Goal: Task Accomplishment & Management: Manage account settings

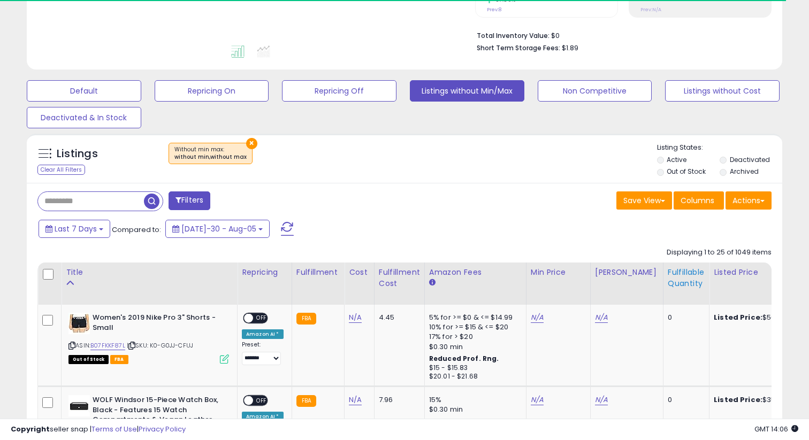
click at [668, 286] on div "Fulfillable Quantity" at bounding box center [686, 278] width 37 height 22
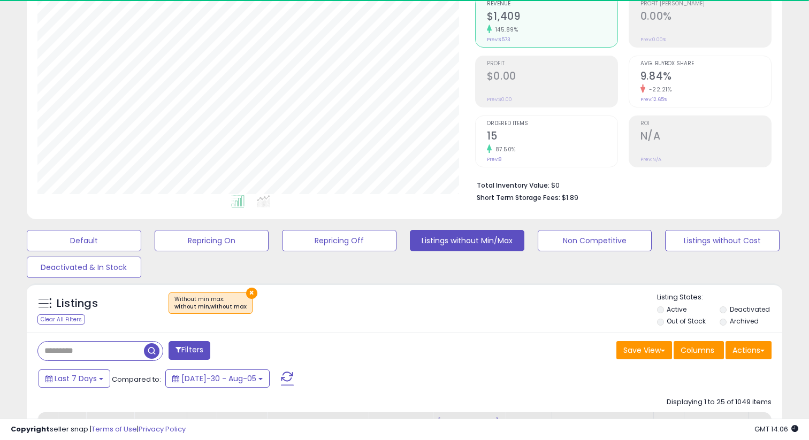
scroll to position [215, 0]
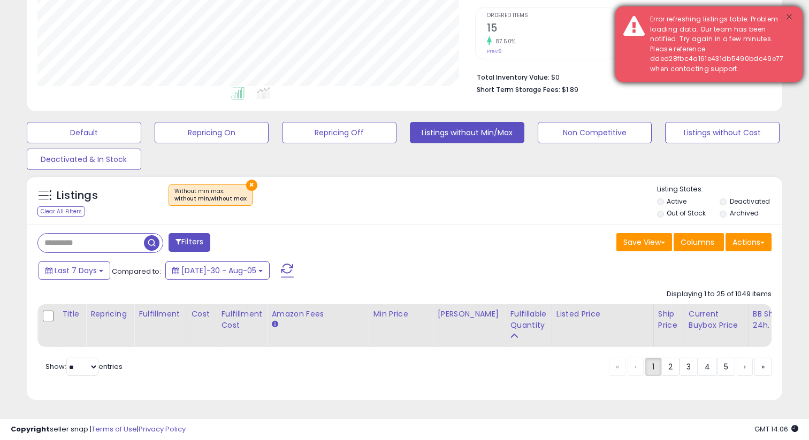
click at [790, 12] on button "×" at bounding box center [789, 17] width 9 height 13
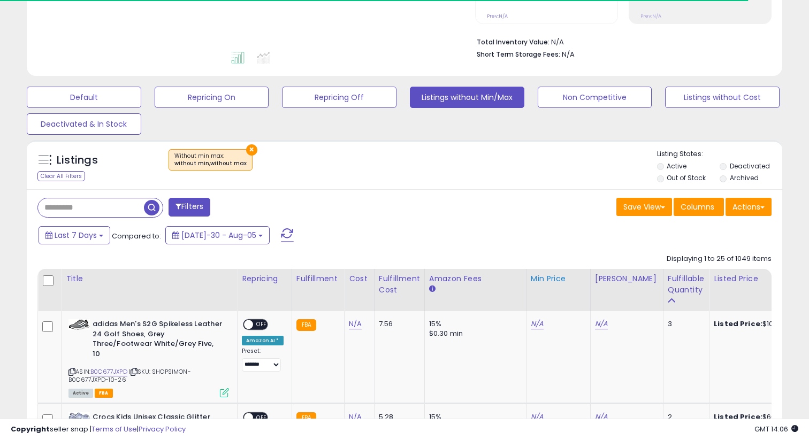
scroll to position [411, 0]
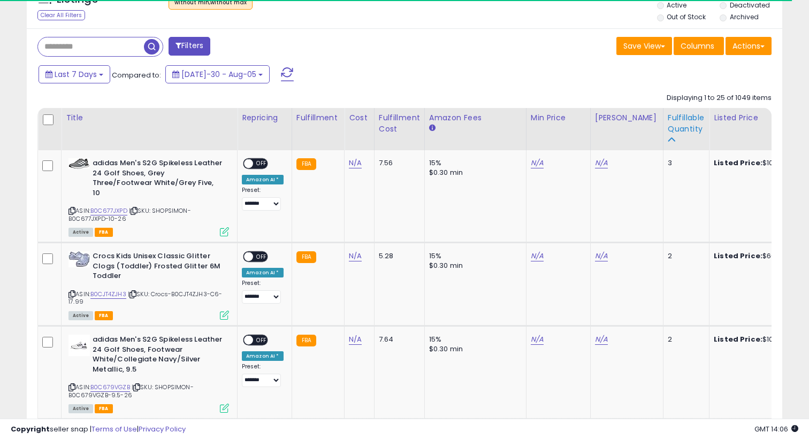
click at [668, 126] on div "Fulfillable Quantity" at bounding box center [686, 123] width 37 height 22
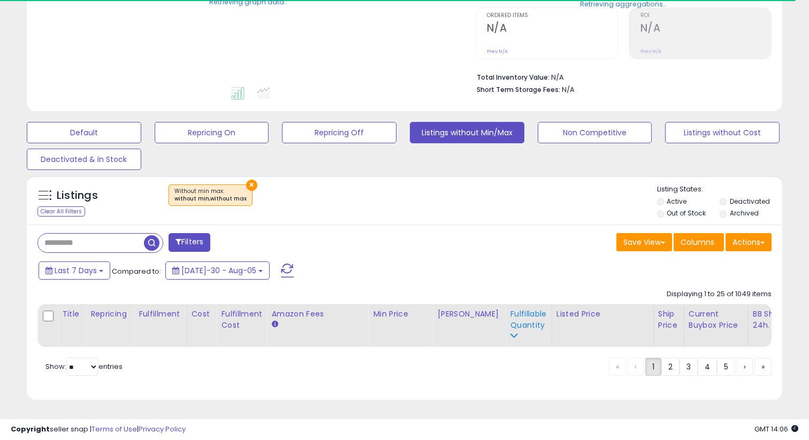
scroll to position [215, 0]
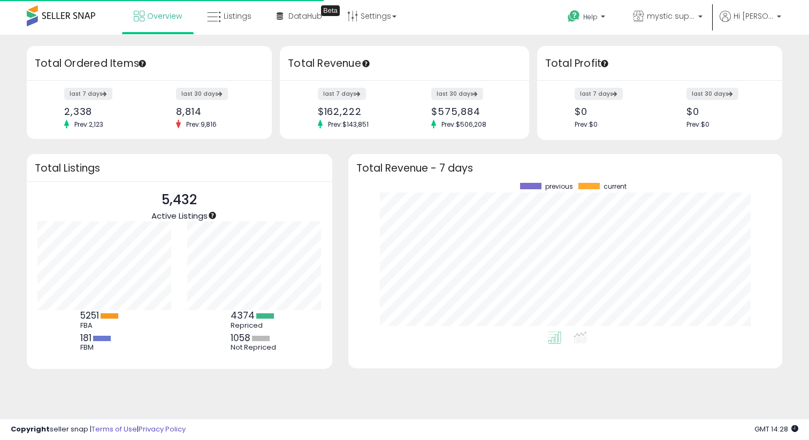
scroll to position [107, 150]
click at [236, 28] on link "Listings" at bounding box center [229, 16] width 60 height 32
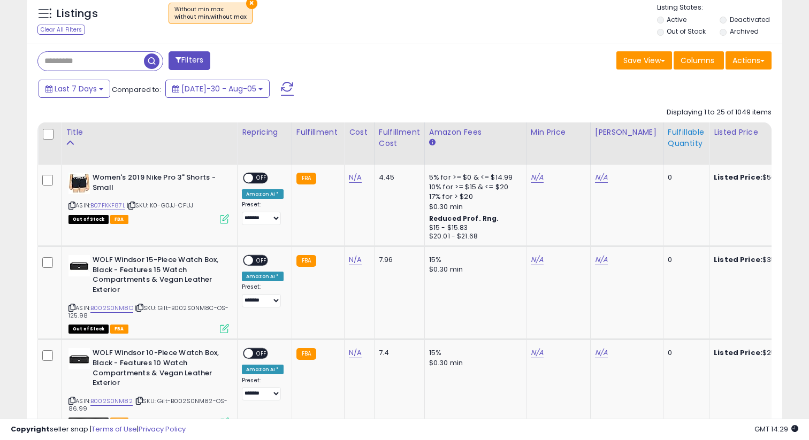
scroll to position [219, 437]
click at [668, 146] on div "Fulfillable Quantity" at bounding box center [686, 138] width 37 height 22
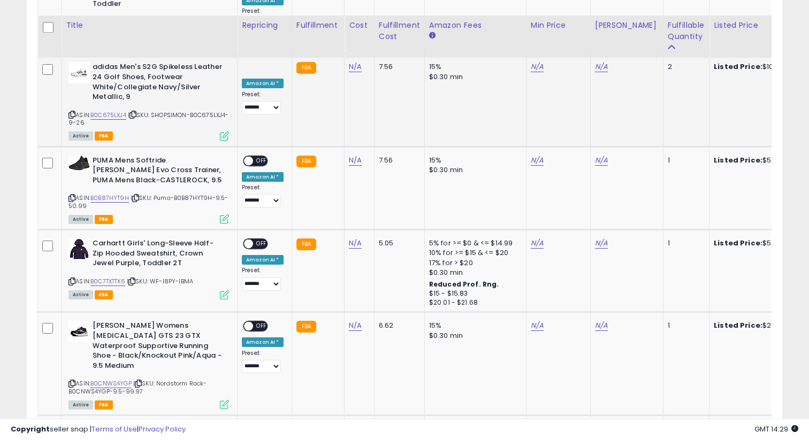
scroll to position [960, 0]
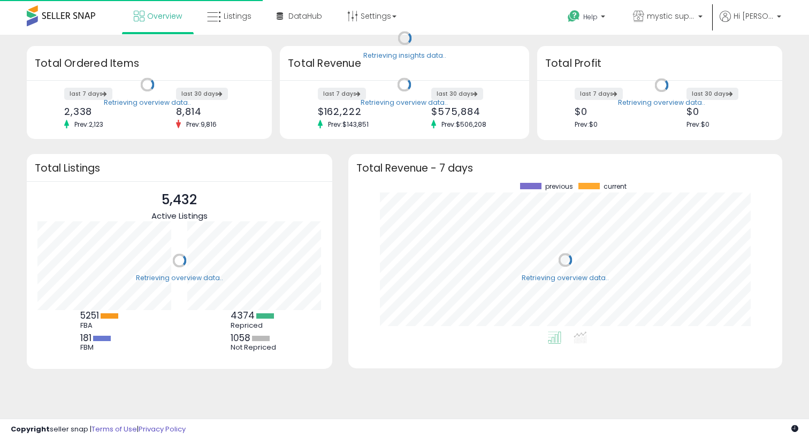
scroll to position [149, 412]
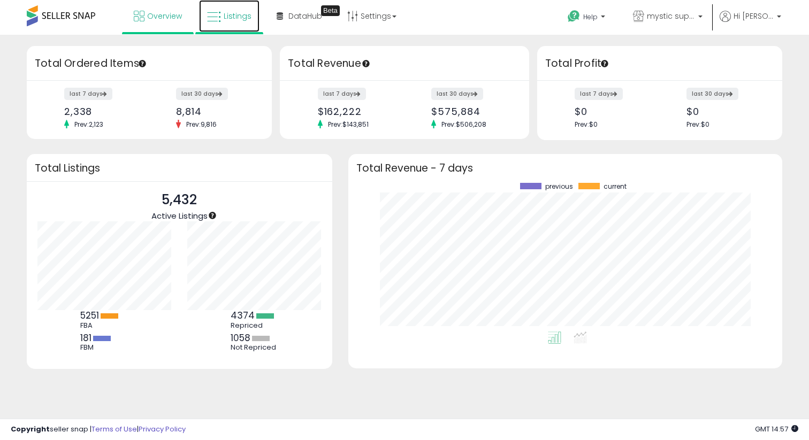
click at [204, 17] on link "Listings" at bounding box center [229, 16] width 60 height 32
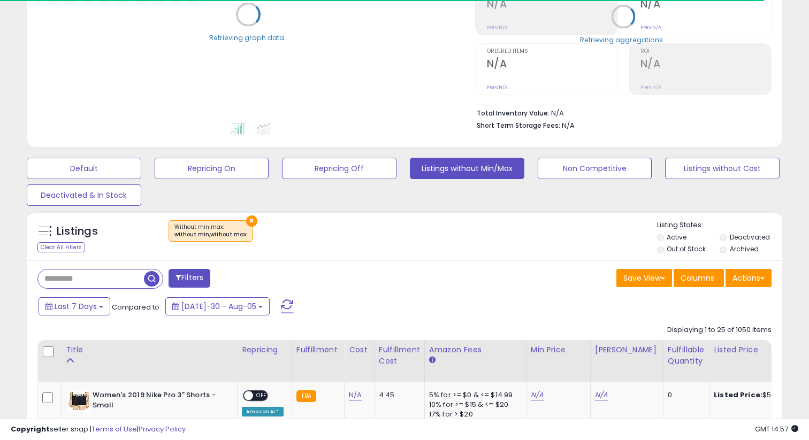
scroll to position [227, 0]
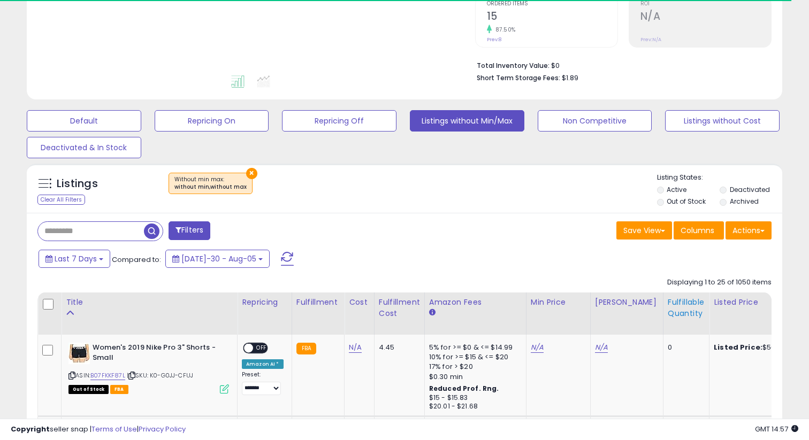
click at [672, 307] on div "Fulfillable Quantity" at bounding box center [686, 308] width 37 height 22
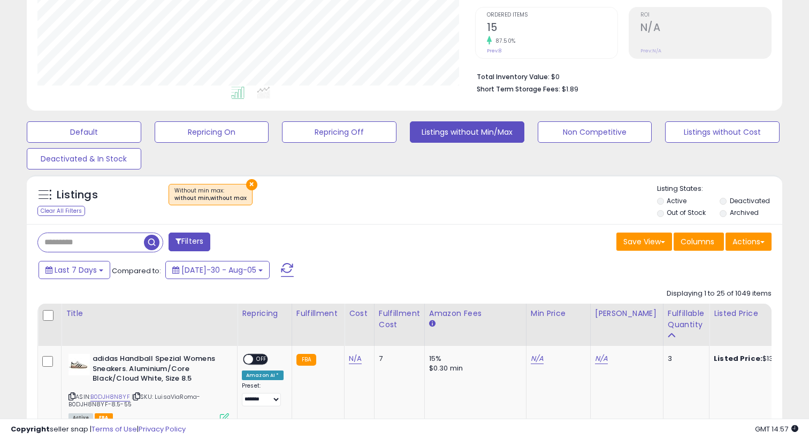
scroll to position [286, 0]
